Goal: Information Seeking & Learning: Learn about a topic

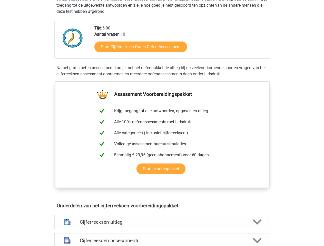
scroll to position [111, 0]
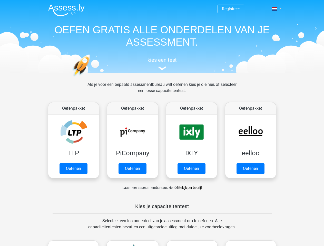
click at [275, 9] on span at bounding box center [274, 9] width 5 height 4
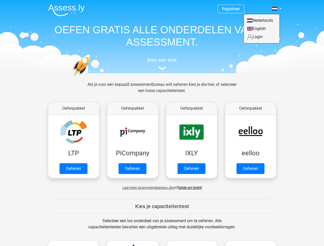
click at [147, 188] on span "Laat meer assessmentbureaus zien" at bounding box center [148, 188] width 52 height 4
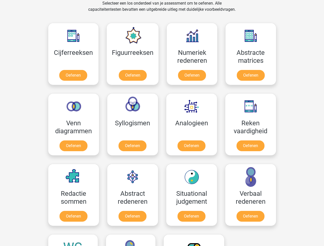
scroll to position [218, 0]
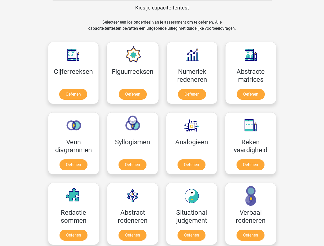
scroll to position [199, 0]
